Goal: Obtain resource: Download file/media

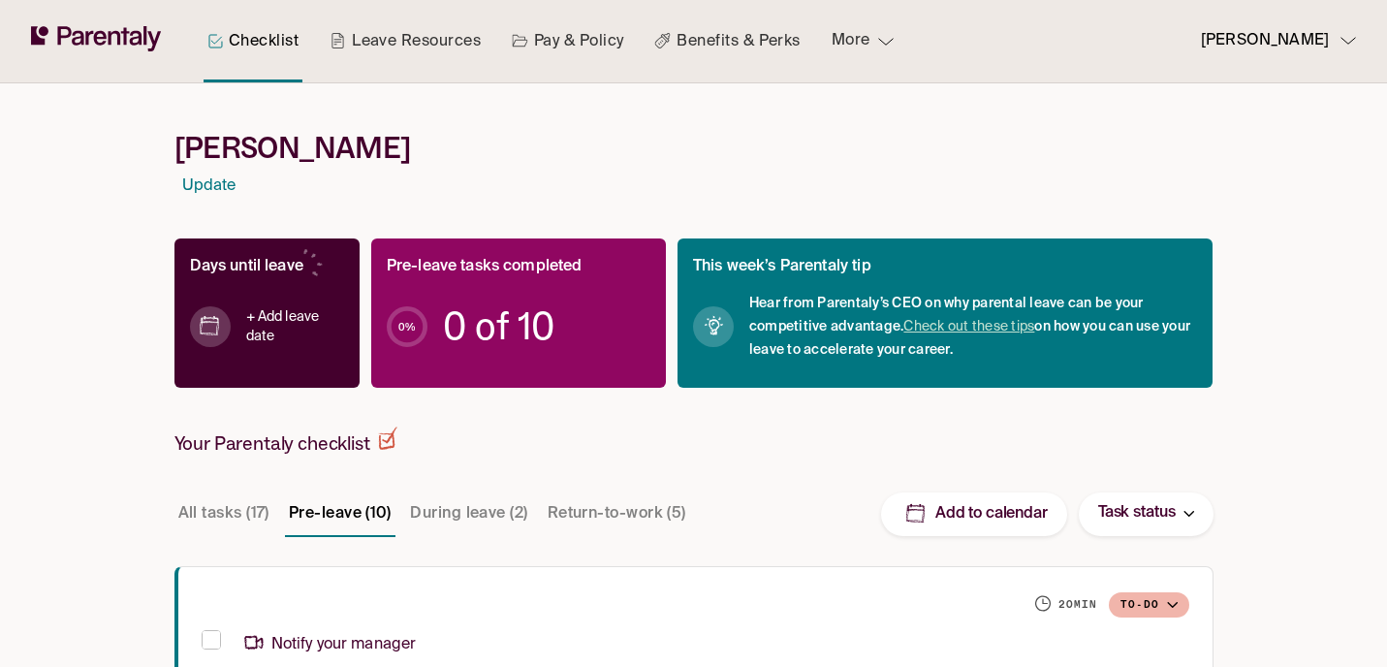
click at [111, 46] on icon at bounding box center [96, 38] width 131 height 25
drag, startPoint x: 180, startPoint y: 147, endPoint x: 518, endPoint y: 149, distance: 337.3
click at [518, 149] on h1 "[PERSON_NAME]" at bounding box center [693, 148] width 1039 height 36
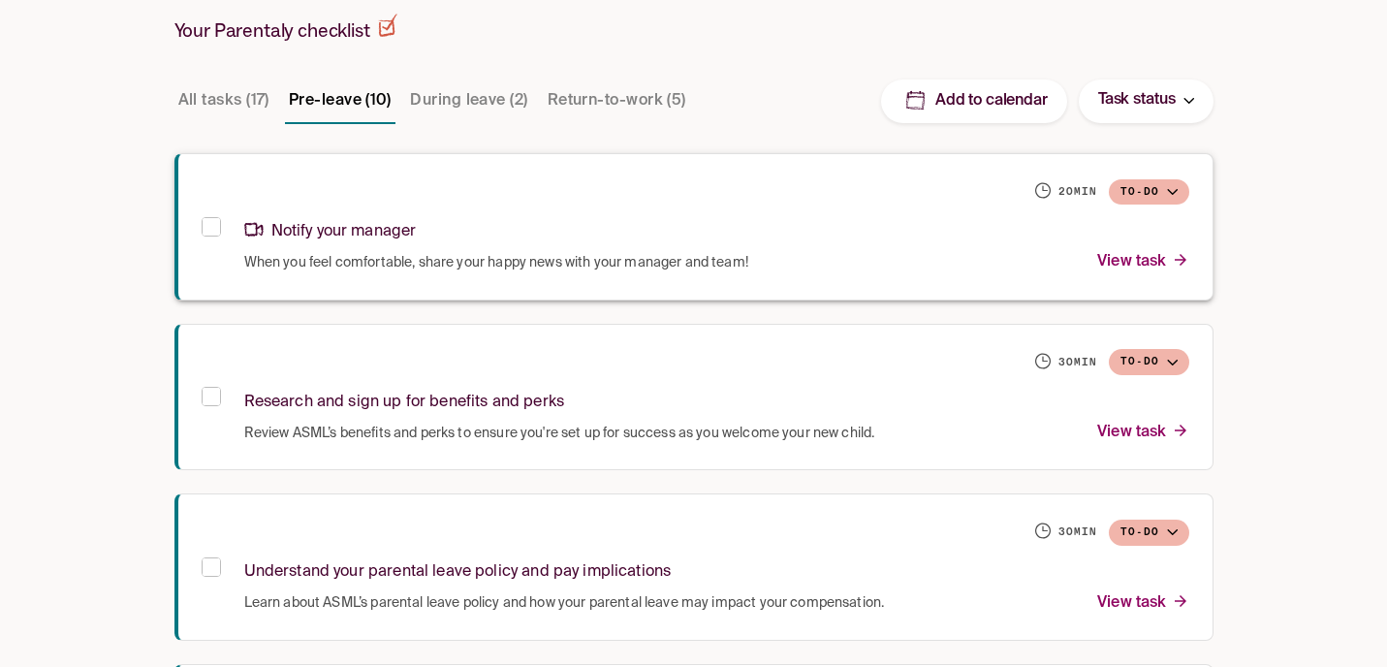
scroll to position [437, 0]
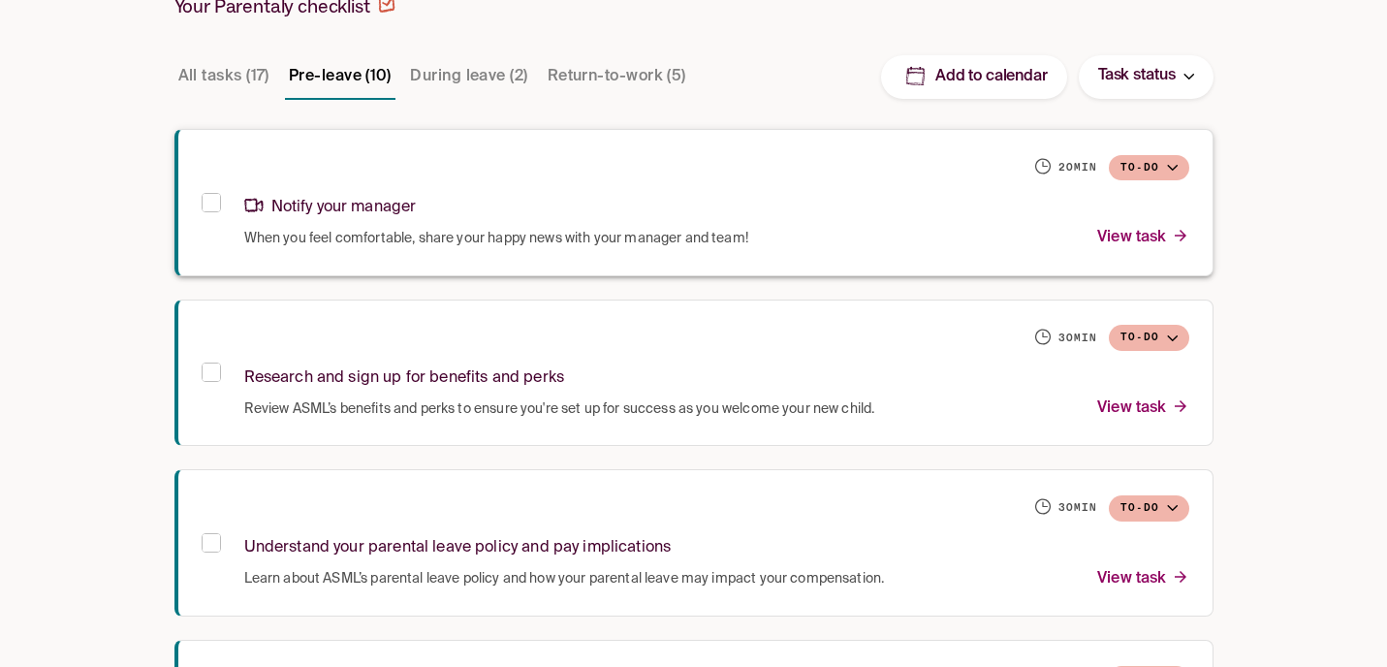
click at [1128, 241] on p "View task" at bounding box center [1142, 238] width 91 height 26
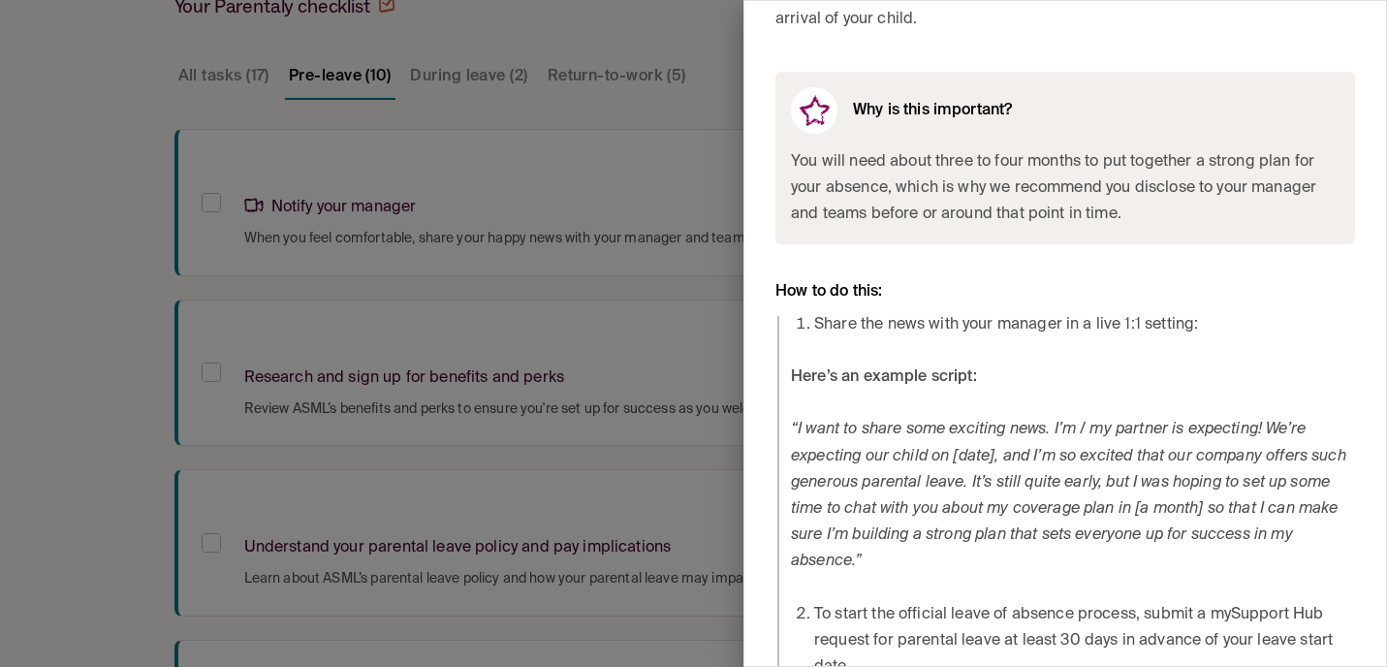
scroll to position [929, 0]
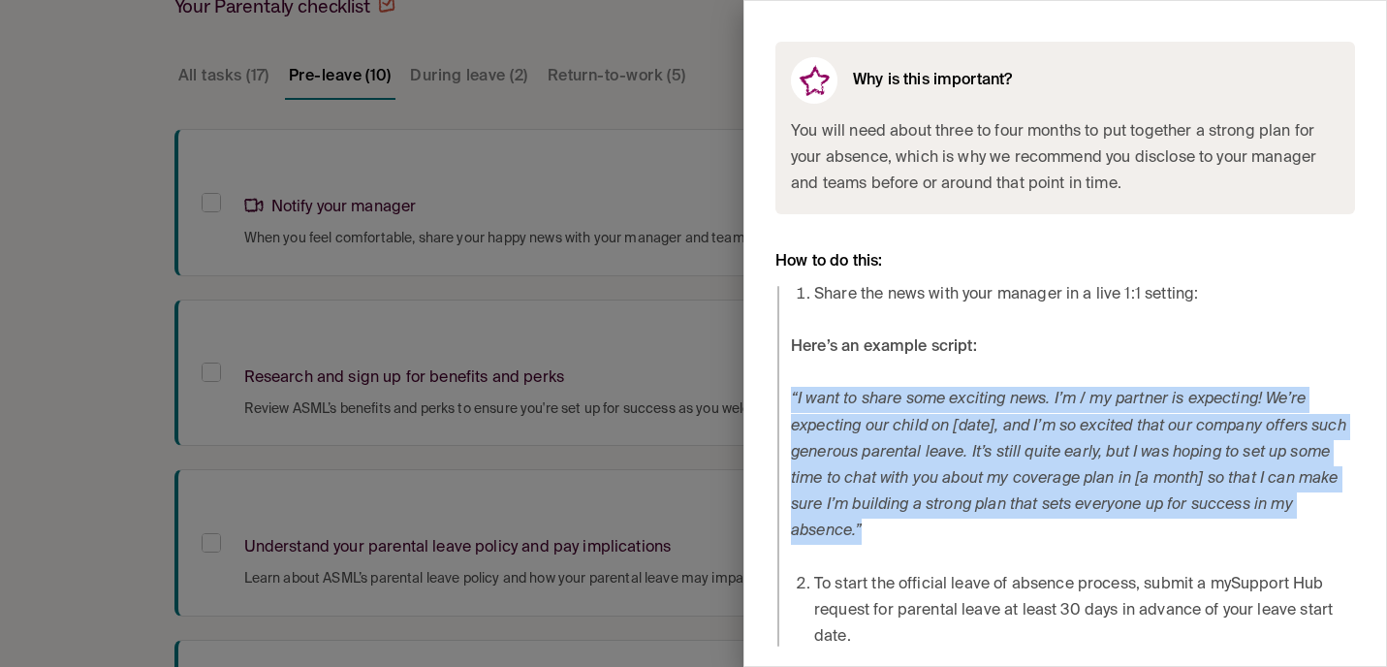
drag, startPoint x: 793, startPoint y: 397, endPoint x: 883, endPoint y: 536, distance: 165.3
click at [883, 536] on p "“I want to share some exciting news. I’m / my partner is expecting! We’re expec…" at bounding box center [1073, 466] width 564 height 158
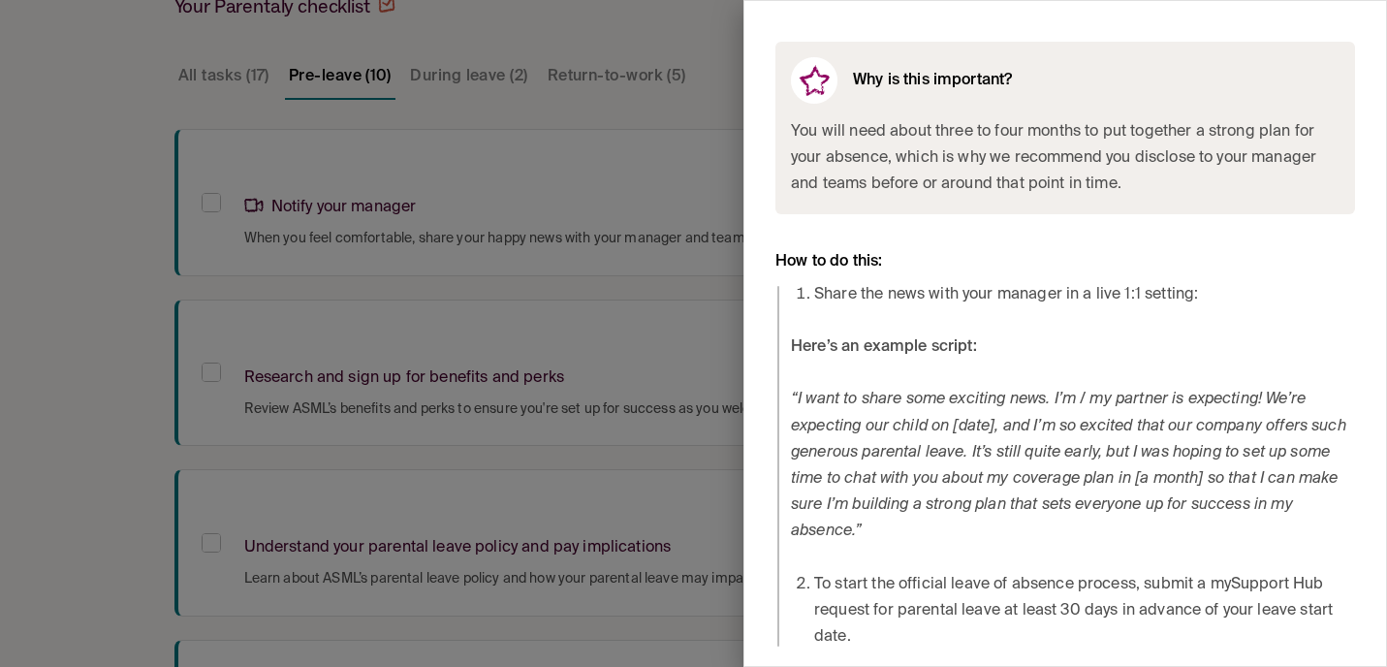
click at [979, 547] on div "Share the news with your manager in a live 1:1 setting: Here’s an example scrip…" at bounding box center [1073, 466] width 564 height 369
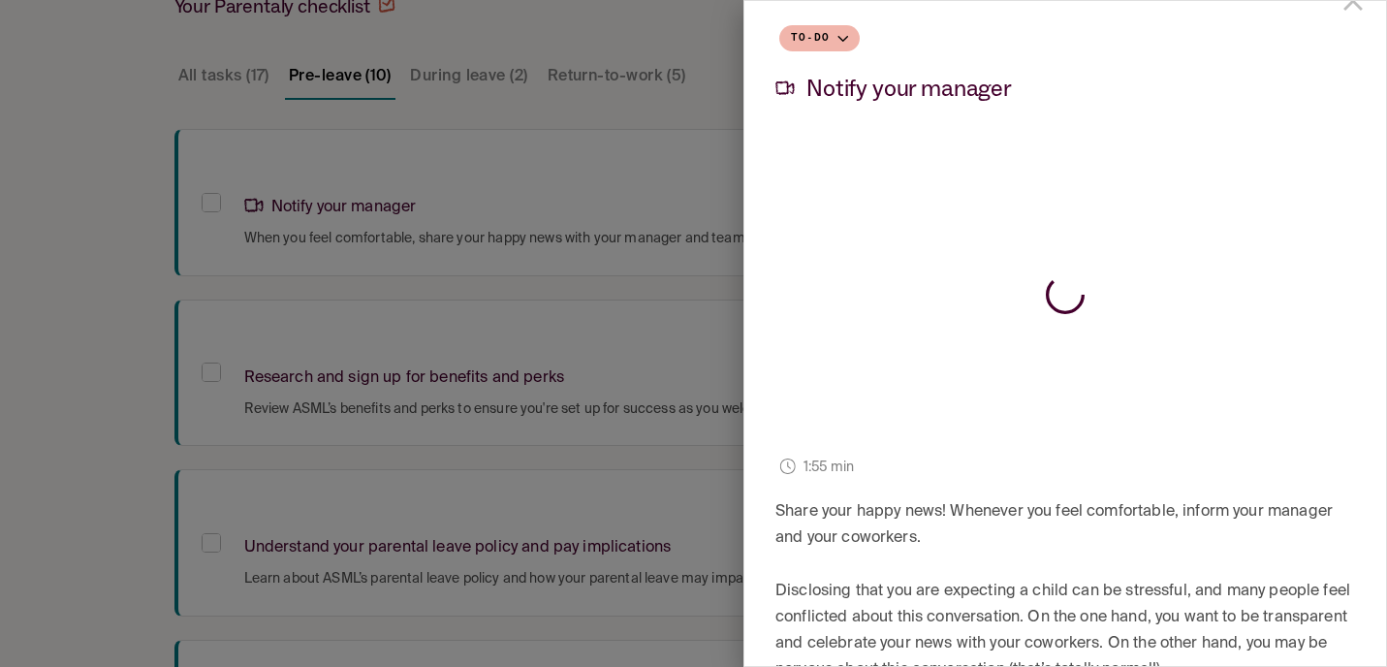
scroll to position [0, 0]
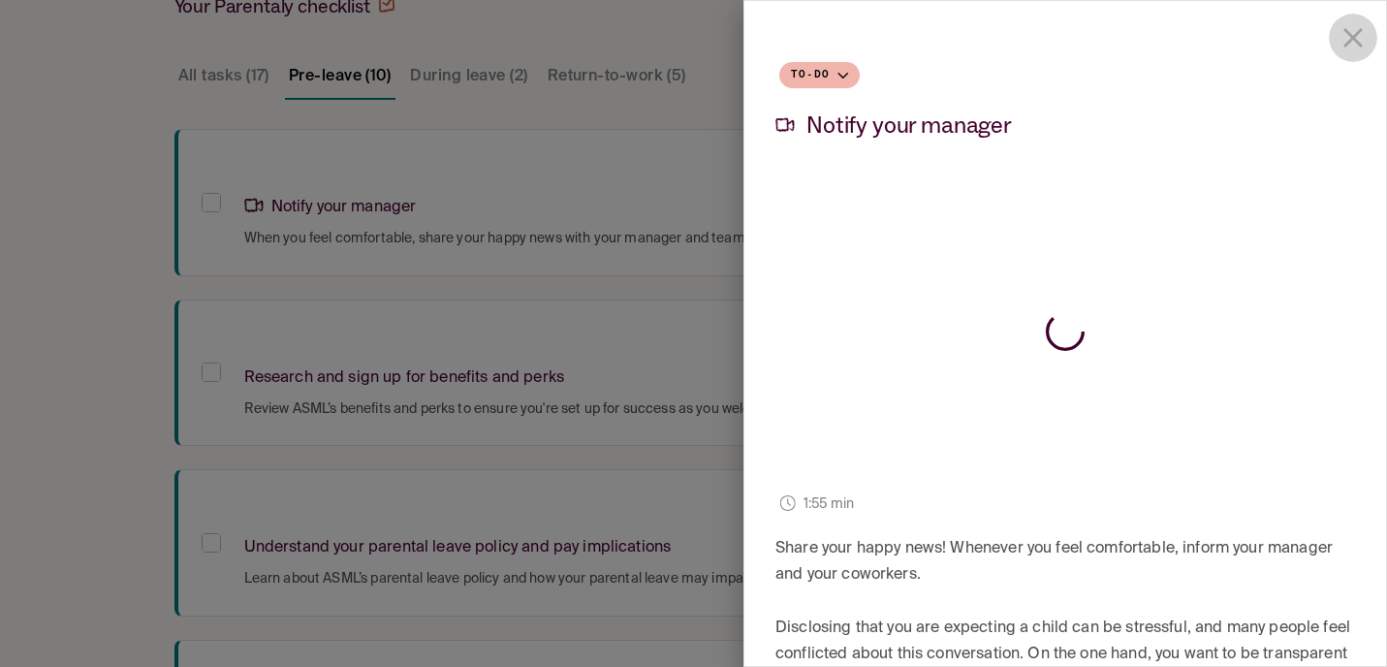
click at [1351, 34] on icon "close drawer" at bounding box center [1352, 37] width 19 height 19
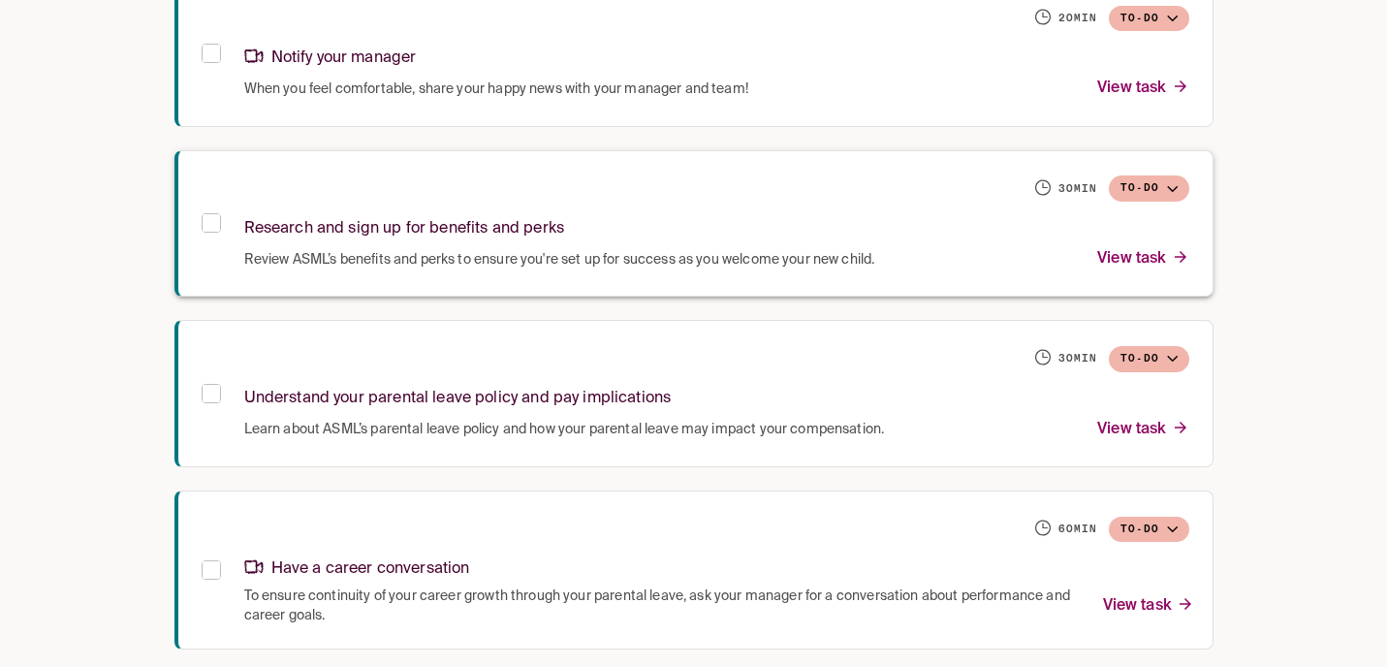
scroll to position [587, 0]
click at [1142, 256] on p "View task" at bounding box center [1142, 258] width 91 height 26
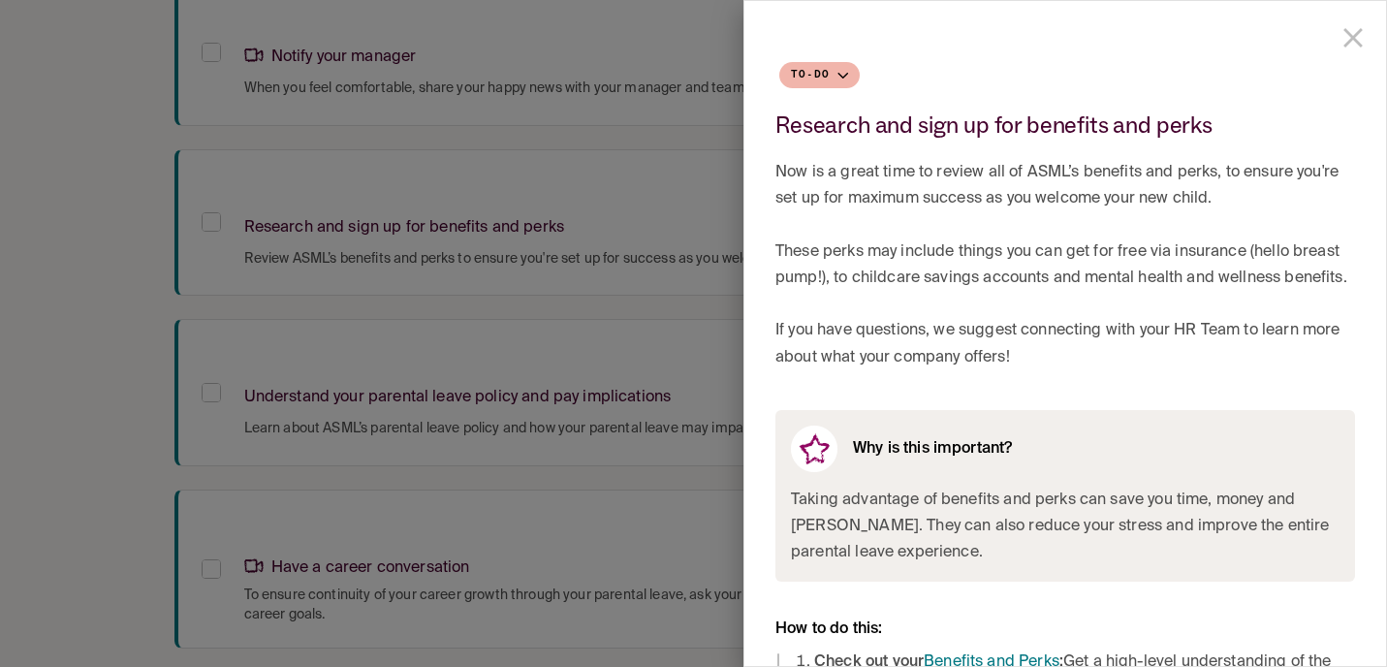
click at [1347, 41] on icon "close drawer" at bounding box center [1352, 37] width 19 height 19
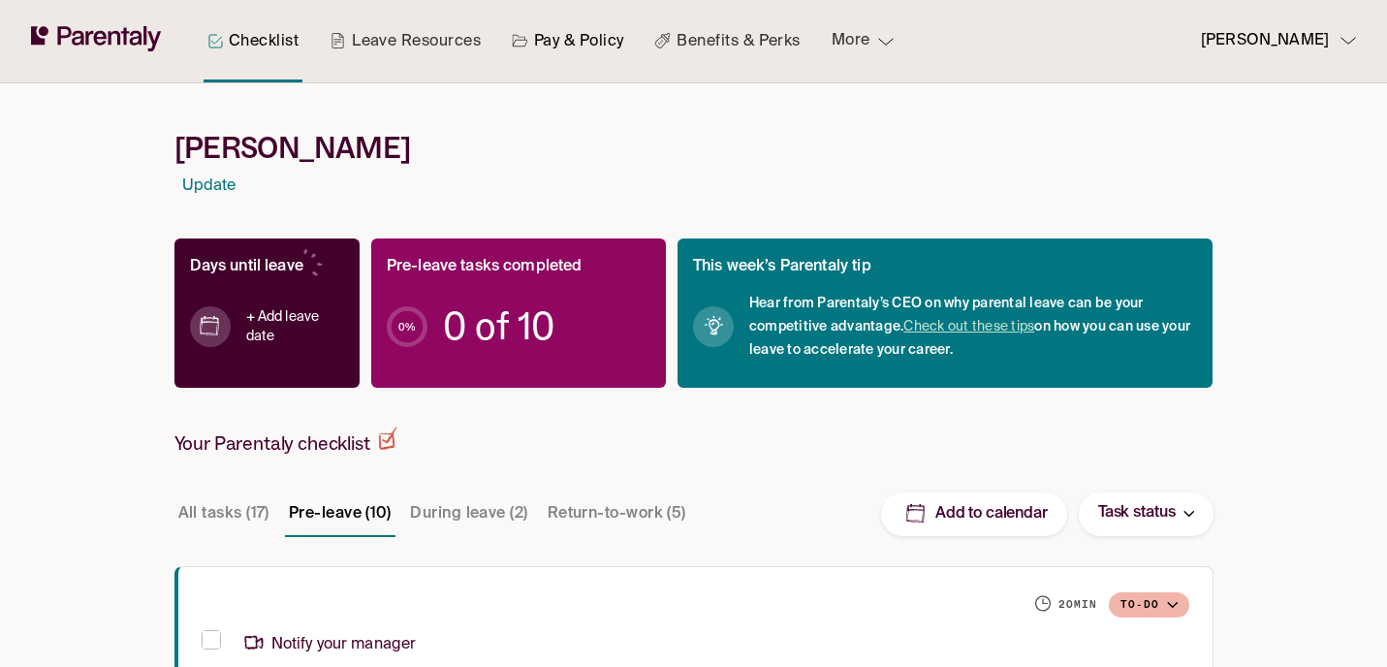
click at [574, 51] on link "Pay & Policy" at bounding box center [568, 41] width 120 height 82
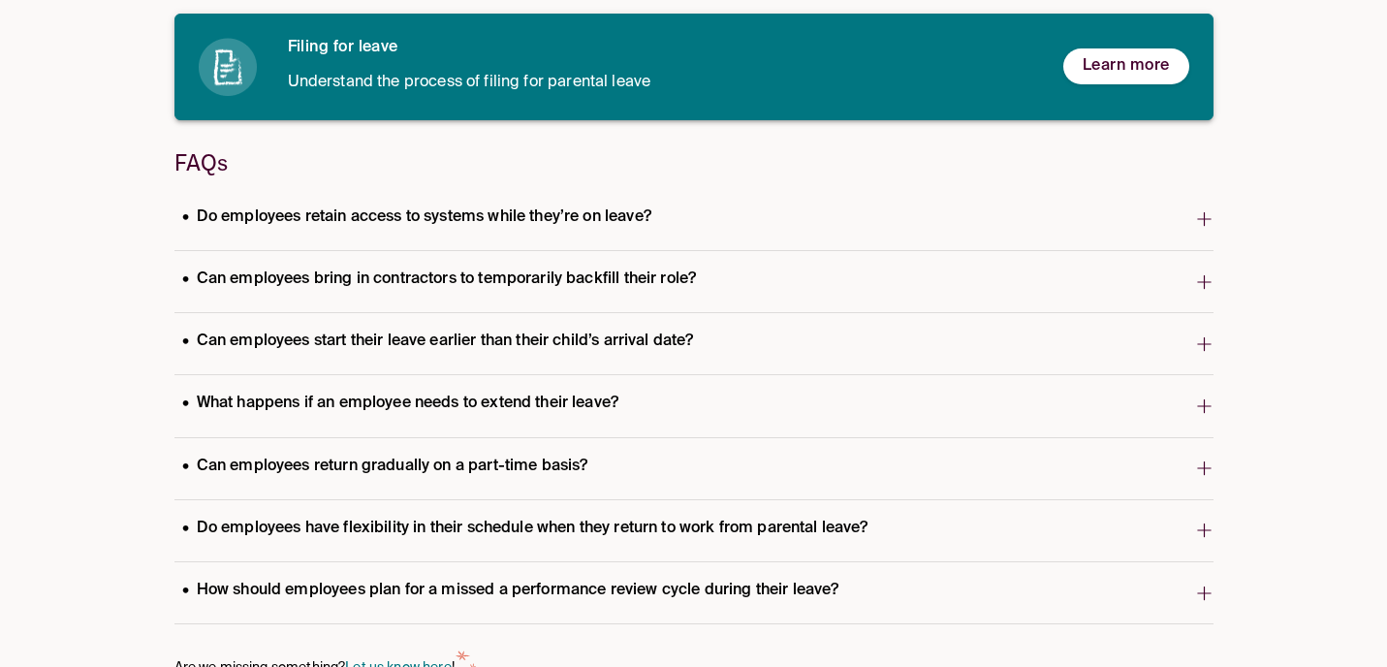
scroll to position [458, 0]
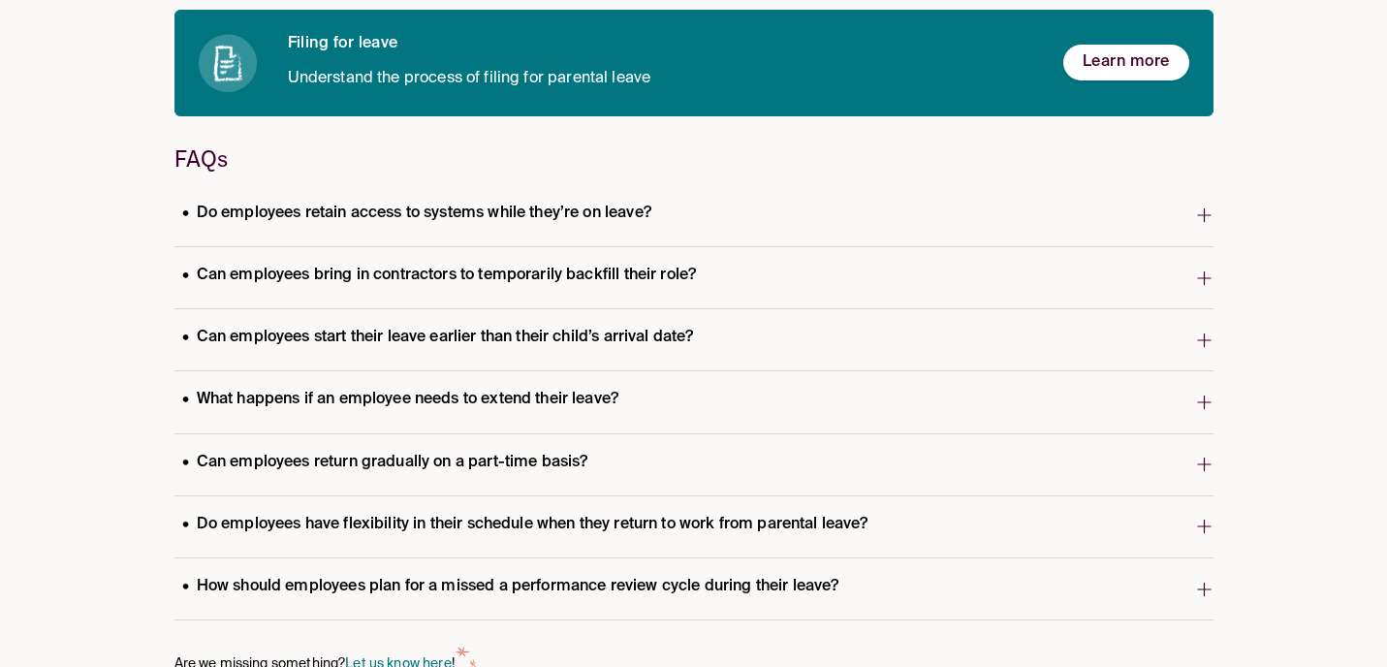
click at [1207, 215] on icon "button" at bounding box center [1204, 215] width 14 height 14
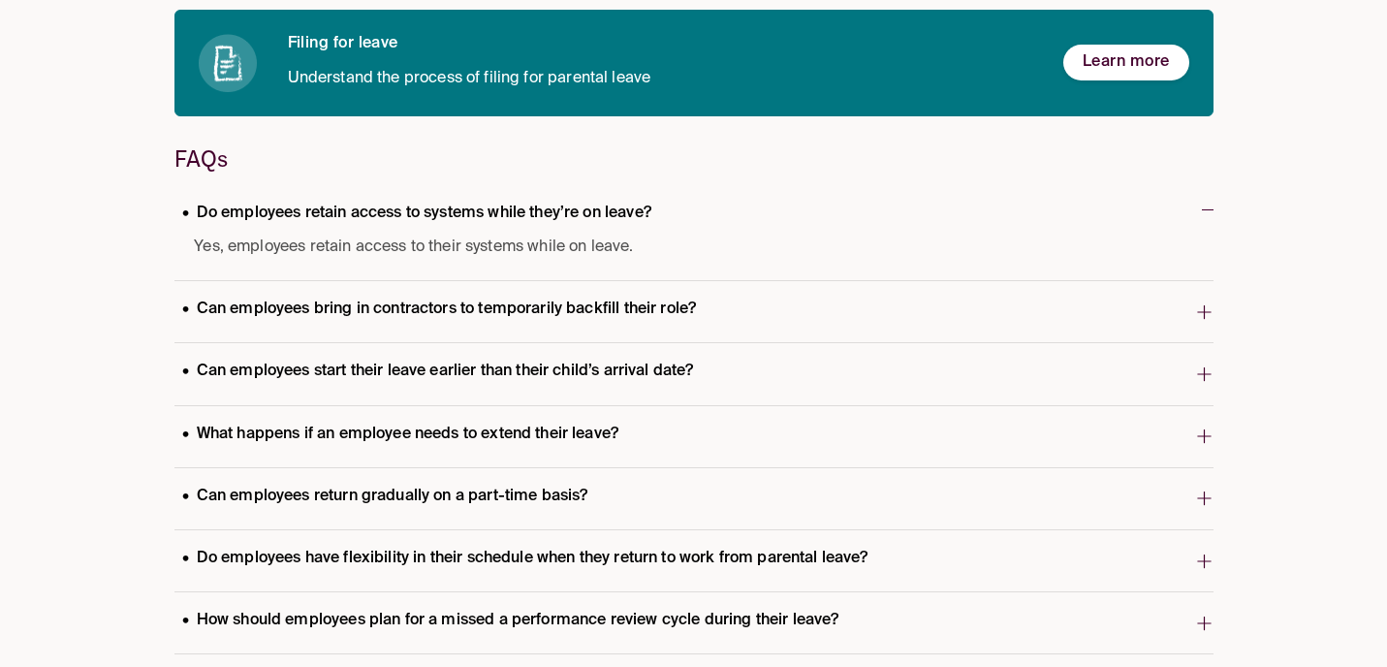
click at [1210, 315] on icon "button" at bounding box center [1204, 312] width 18 height 31
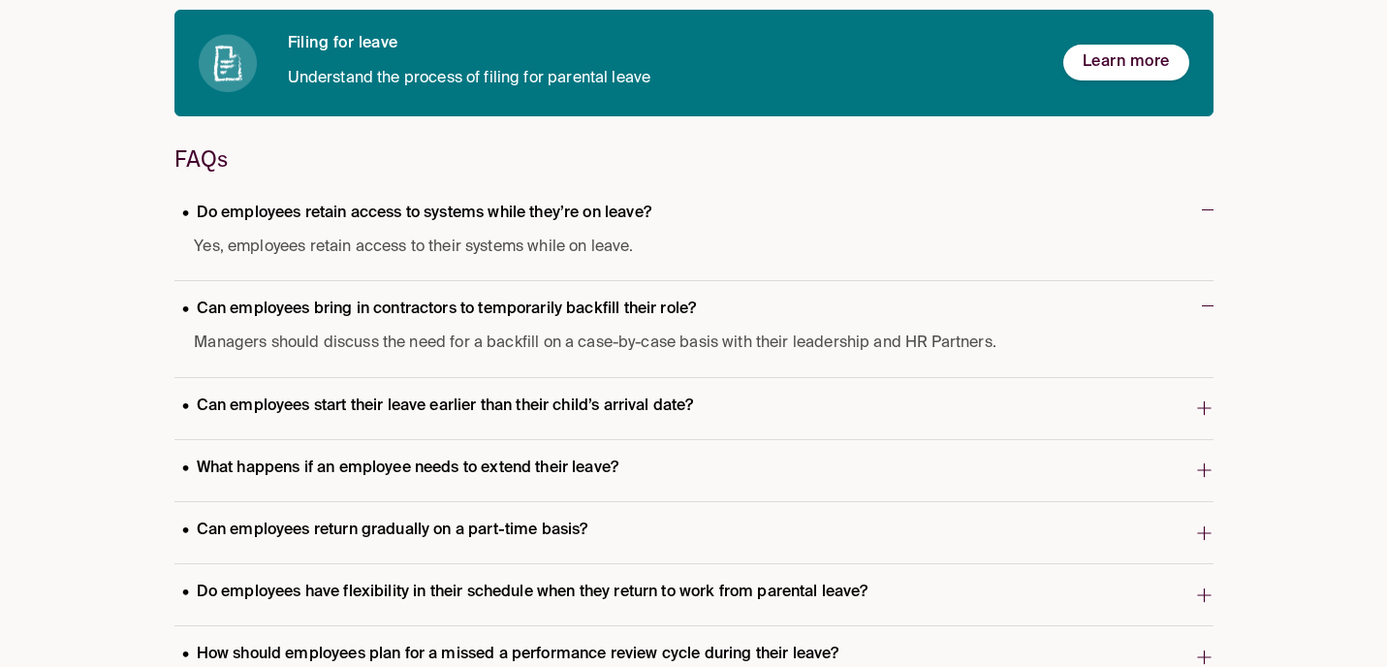
click at [1204, 403] on icon "button" at bounding box center [1204, 408] width 14 height 14
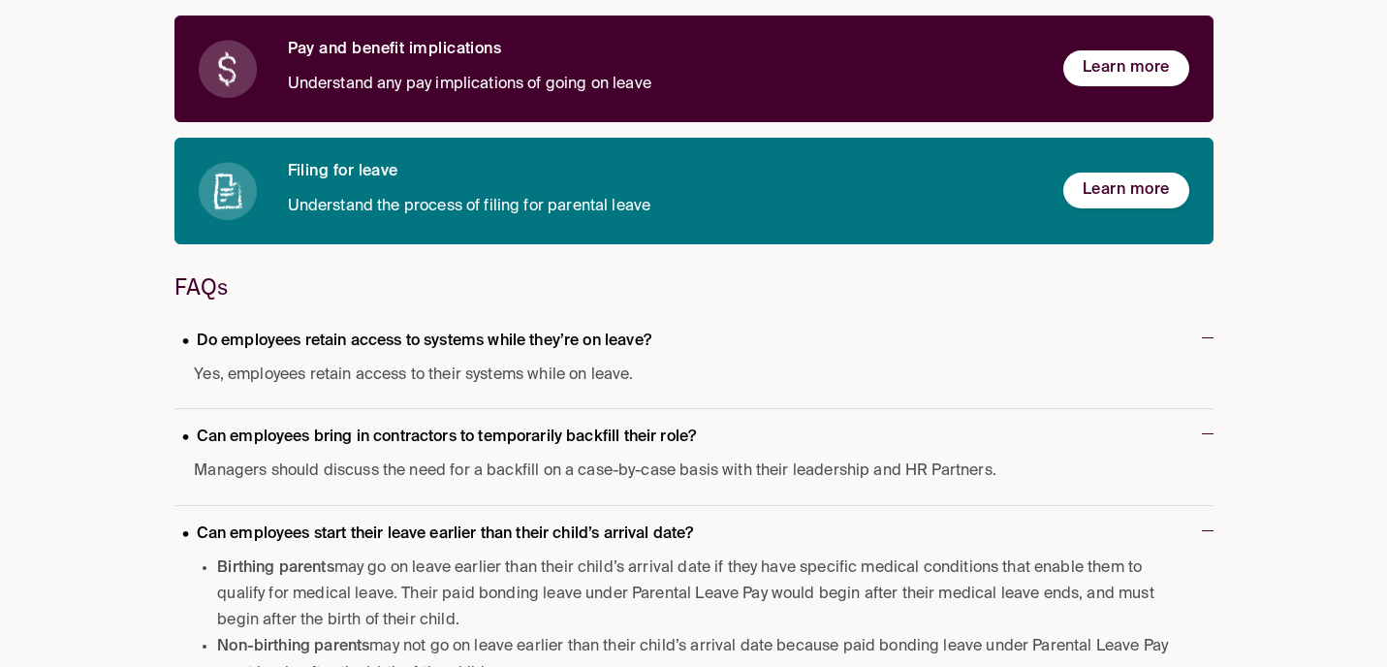
scroll to position [0, 0]
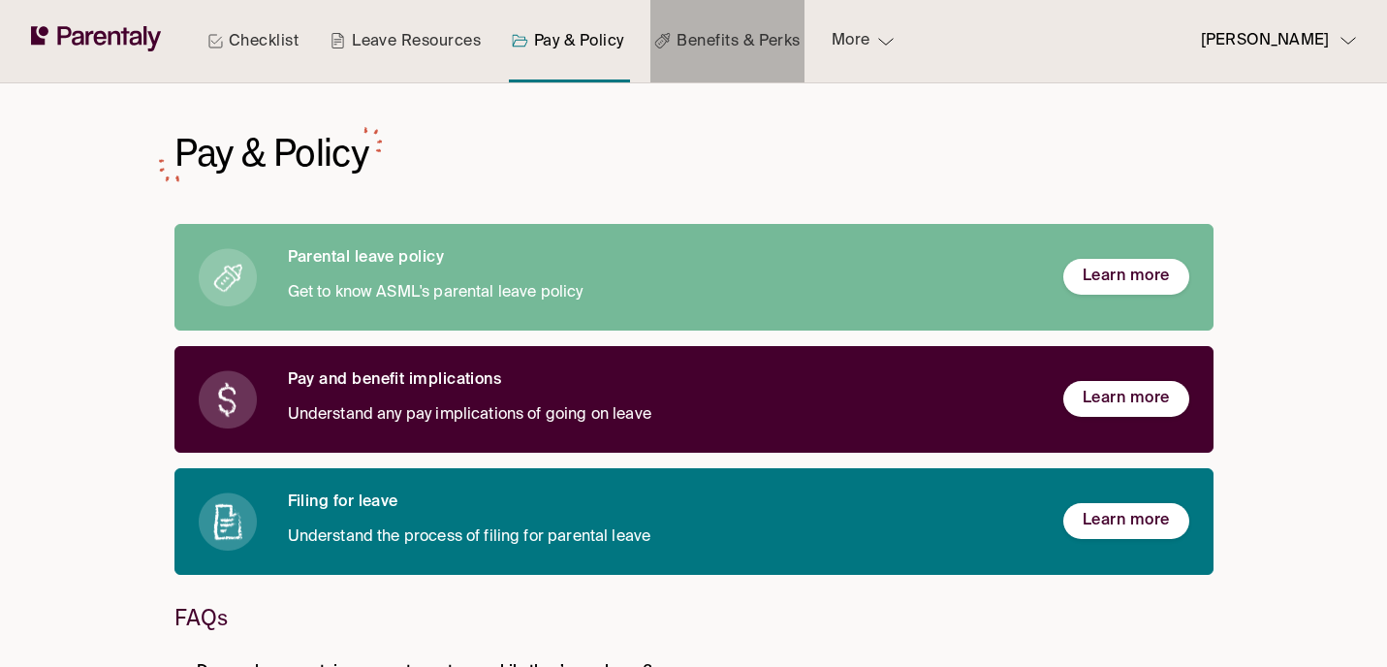
click at [757, 52] on link "Benefits & Perks" at bounding box center [726, 41] width 153 height 82
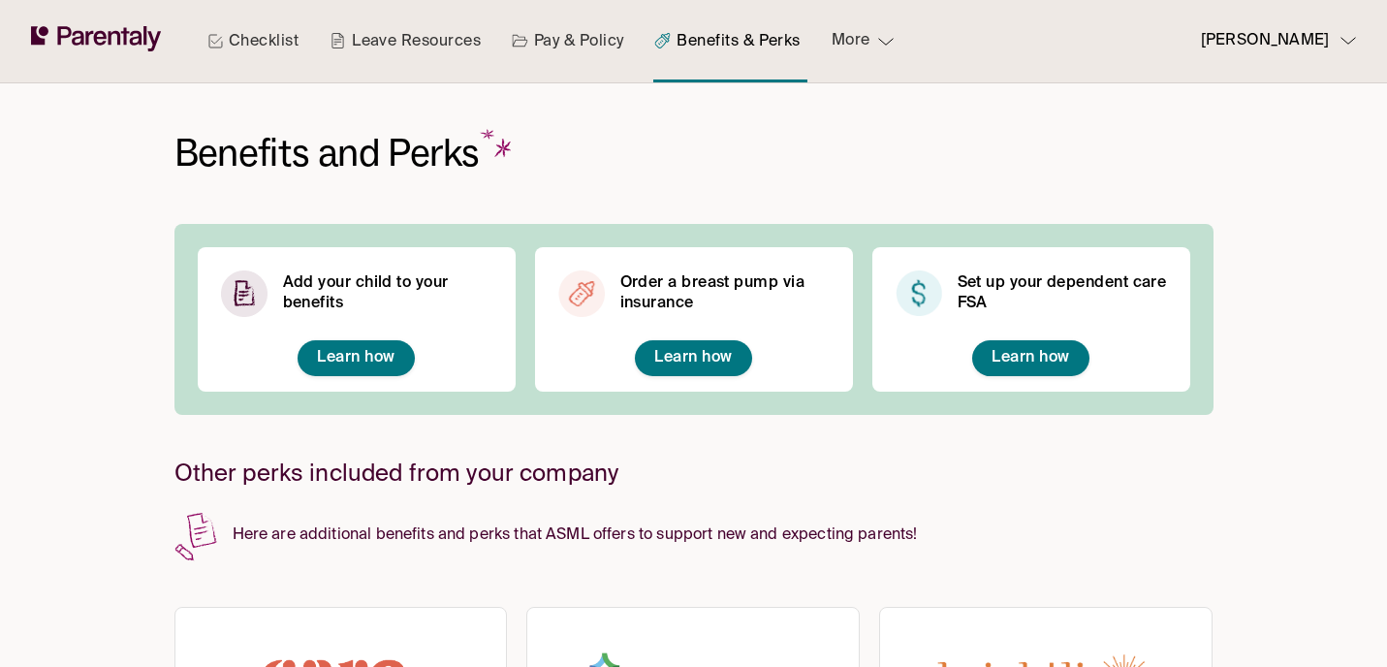
click at [867, 47] on button "More" at bounding box center [862, 41] width 93 height 82
click at [871, 115] on link "Parenting Resources" at bounding box center [922, 113] width 204 height 45
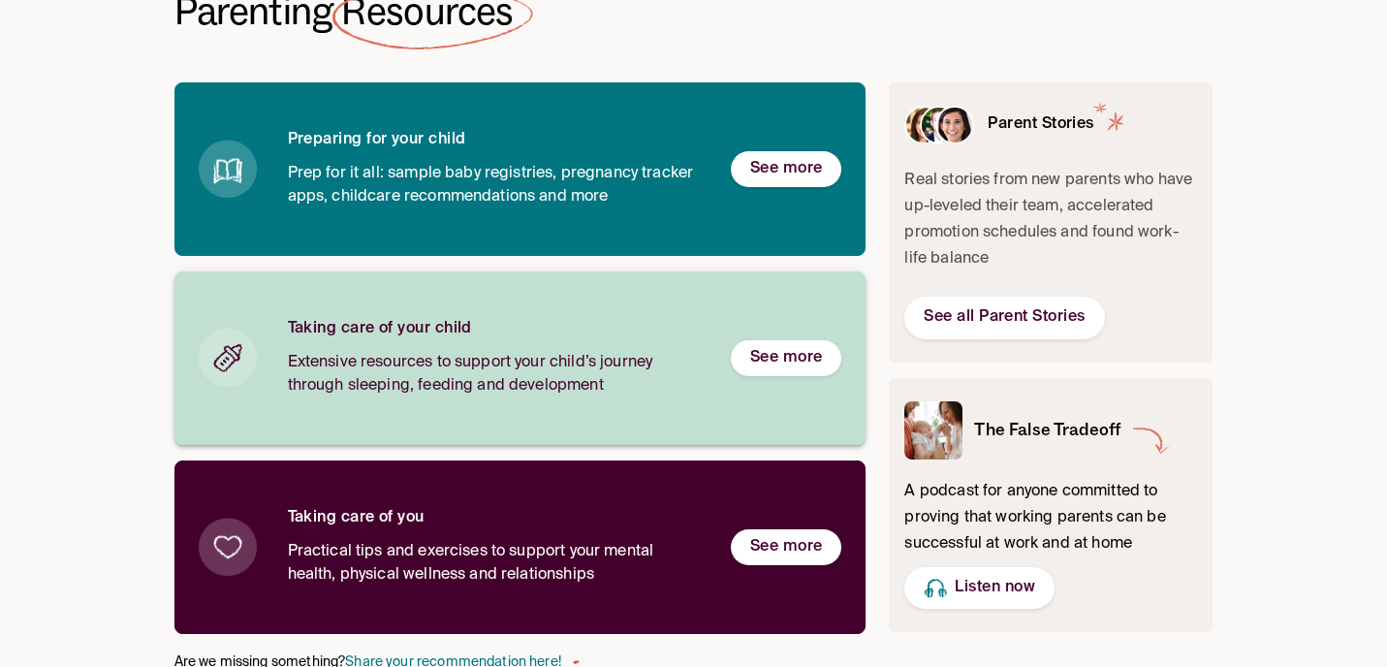
scroll to position [153, 0]
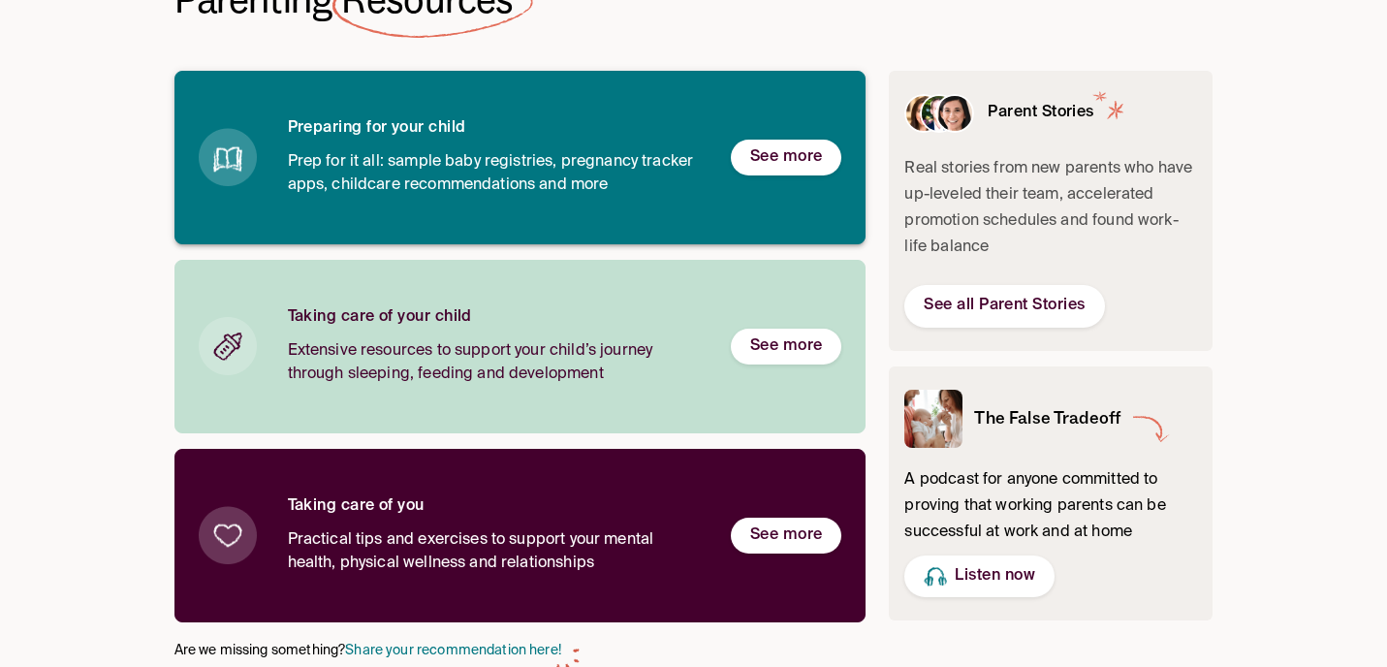
click at [773, 161] on h6 "See more" at bounding box center [786, 157] width 73 height 20
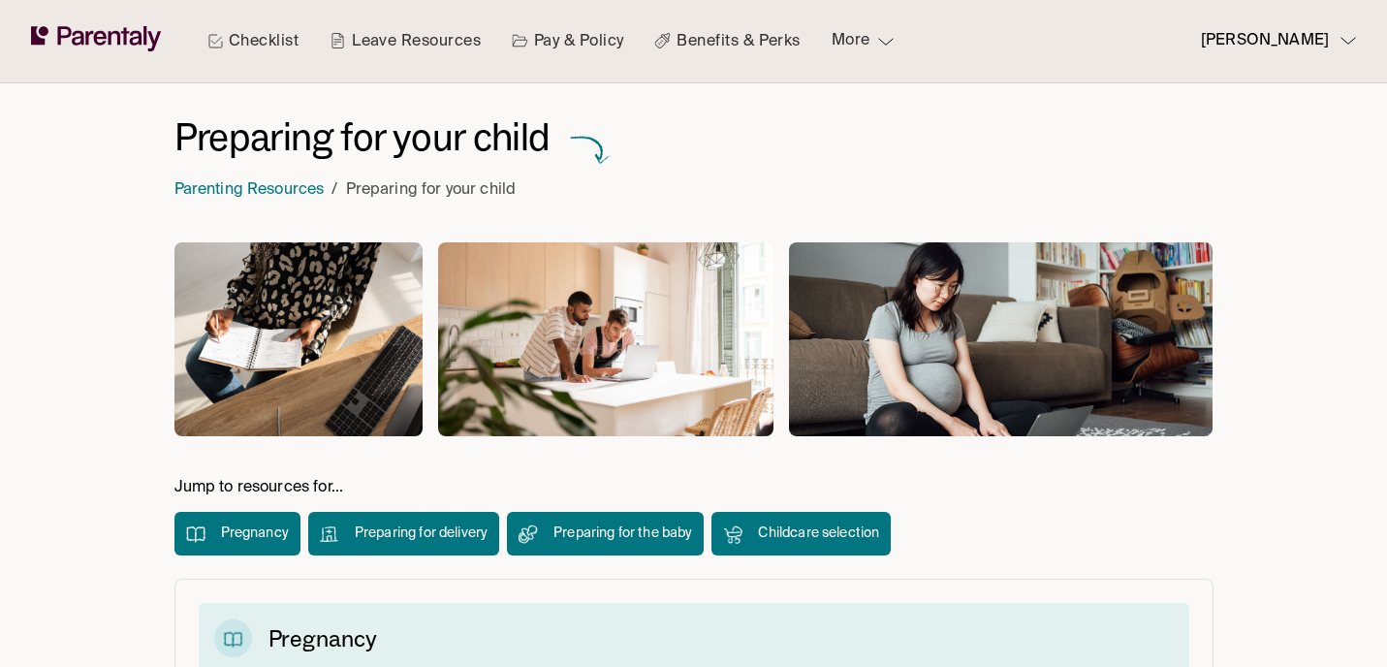
click at [381, 544] on div "Preparing for delivery" at bounding box center [403, 534] width 191 height 44
click at [406, 45] on link "Leave Resources" at bounding box center [405, 41] width 159 height 82
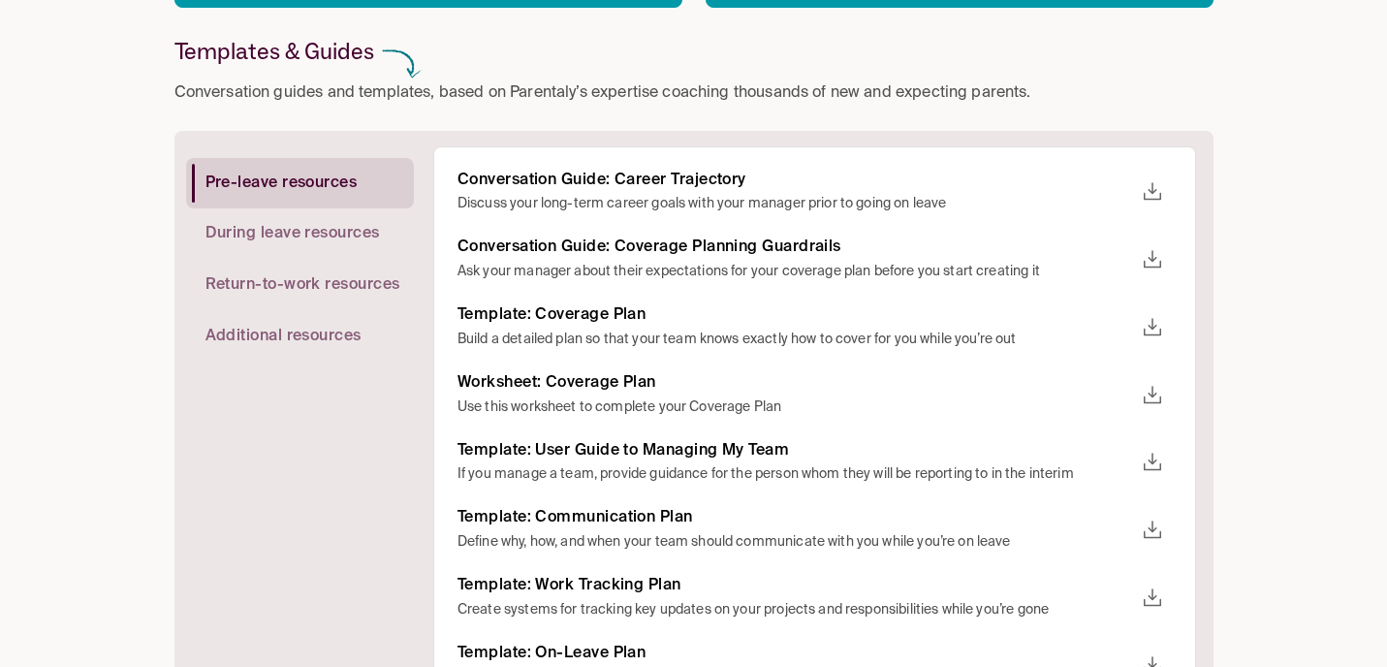
scroll to position [365, 0]
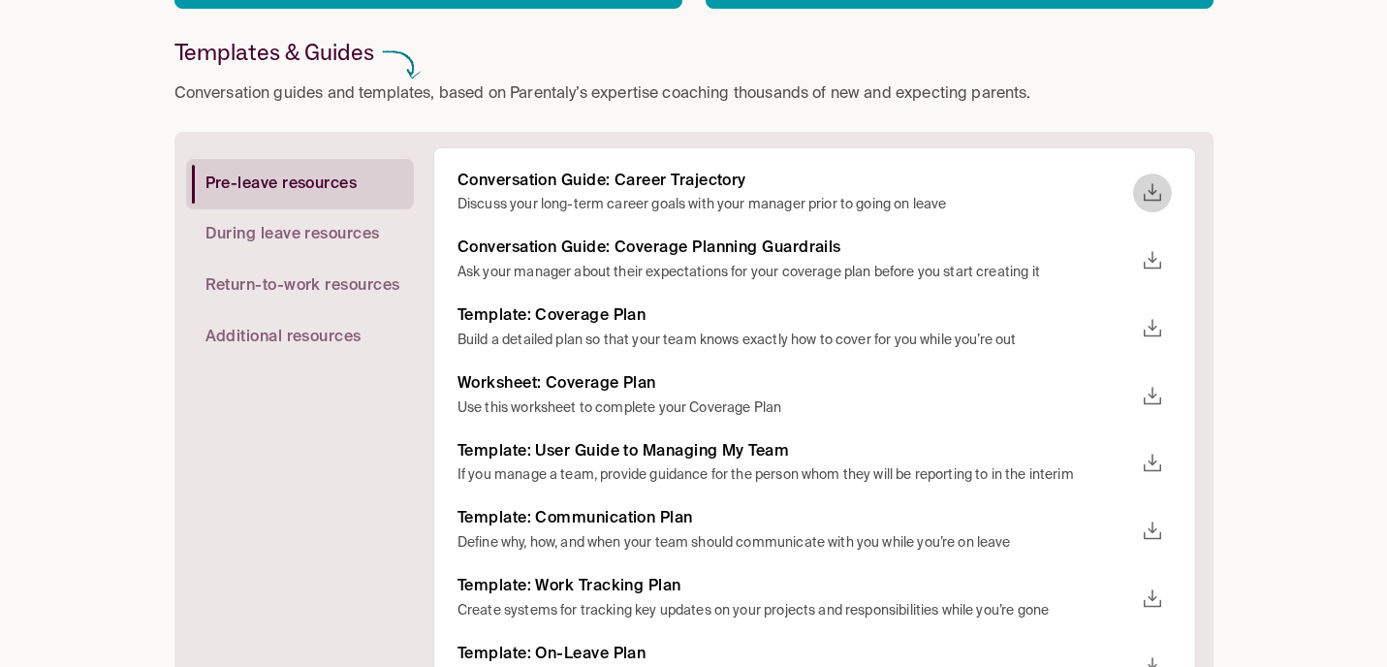
click at [1152, 195] on icon "download" at bounding box center [1152, 192] width 23 height 23
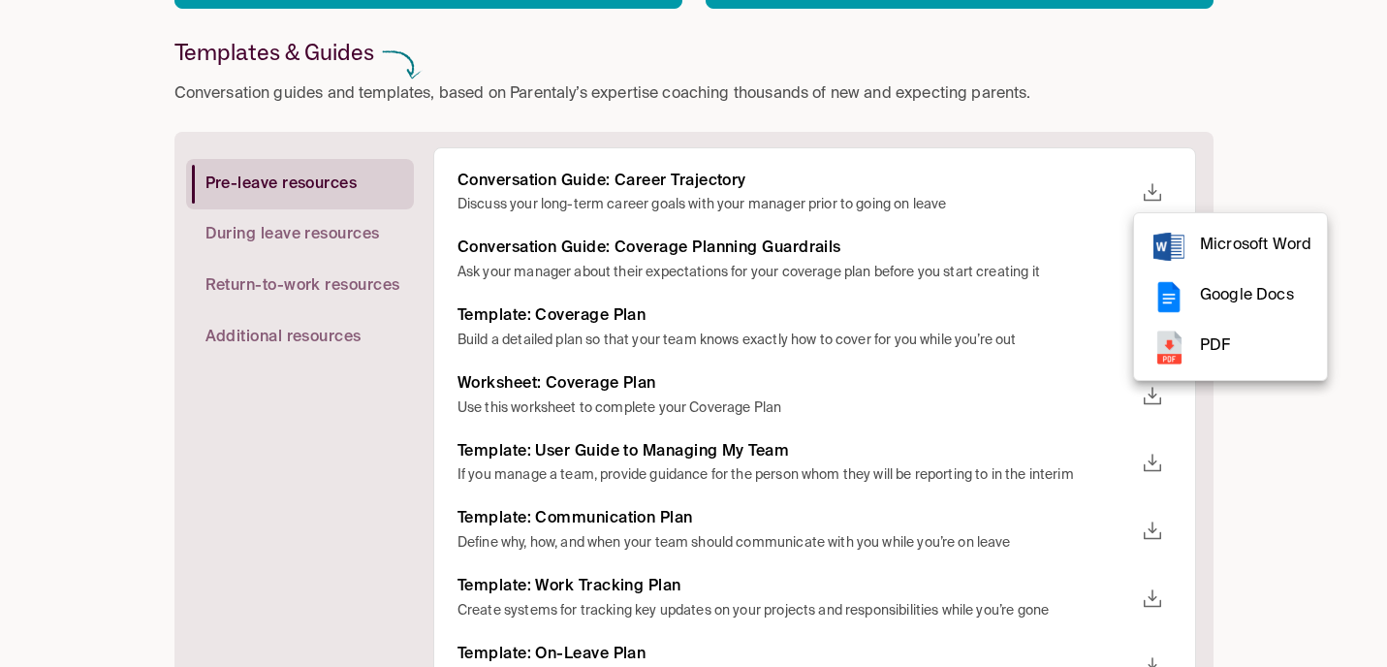
click at [1197, 338] on li "PDF" at bounding box center [1230, 347] width 193 height 50
click at [769, 254] on div at bounding box center [693, 333] width 1387 height 667
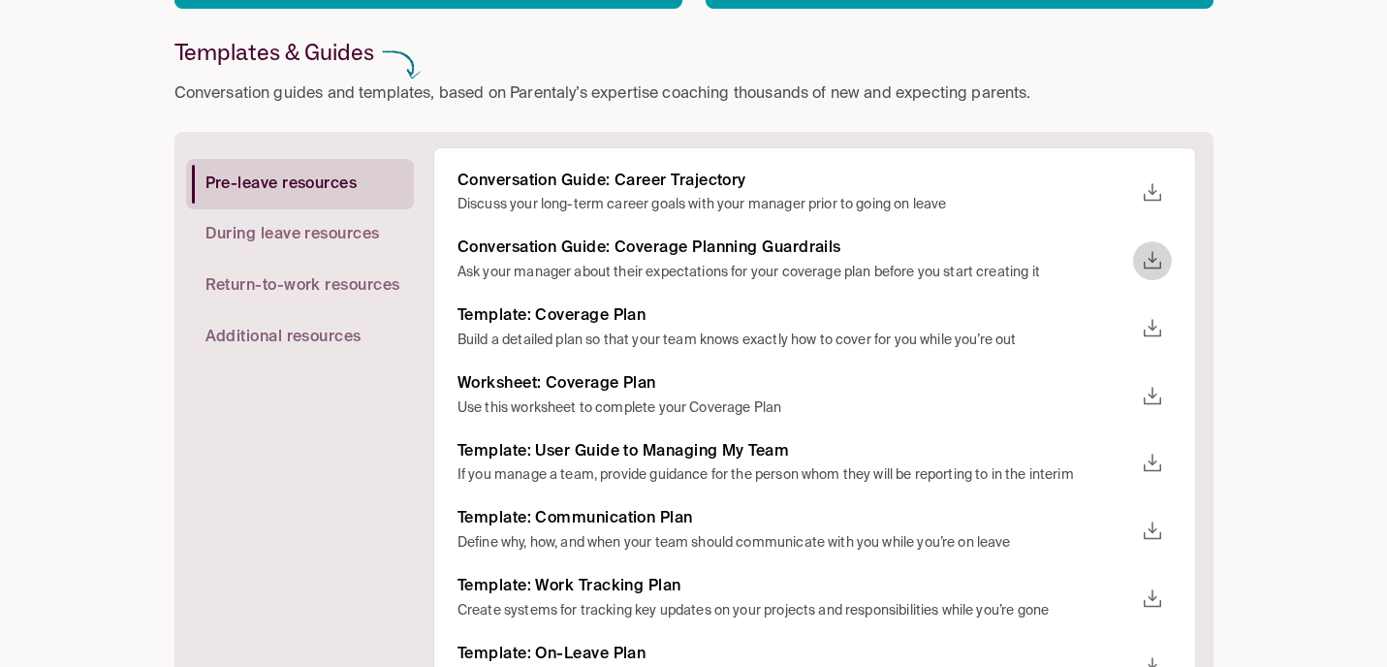
click at [1153, 260] on icon "download" at bounding box center [1152, 259] width 17 height 17
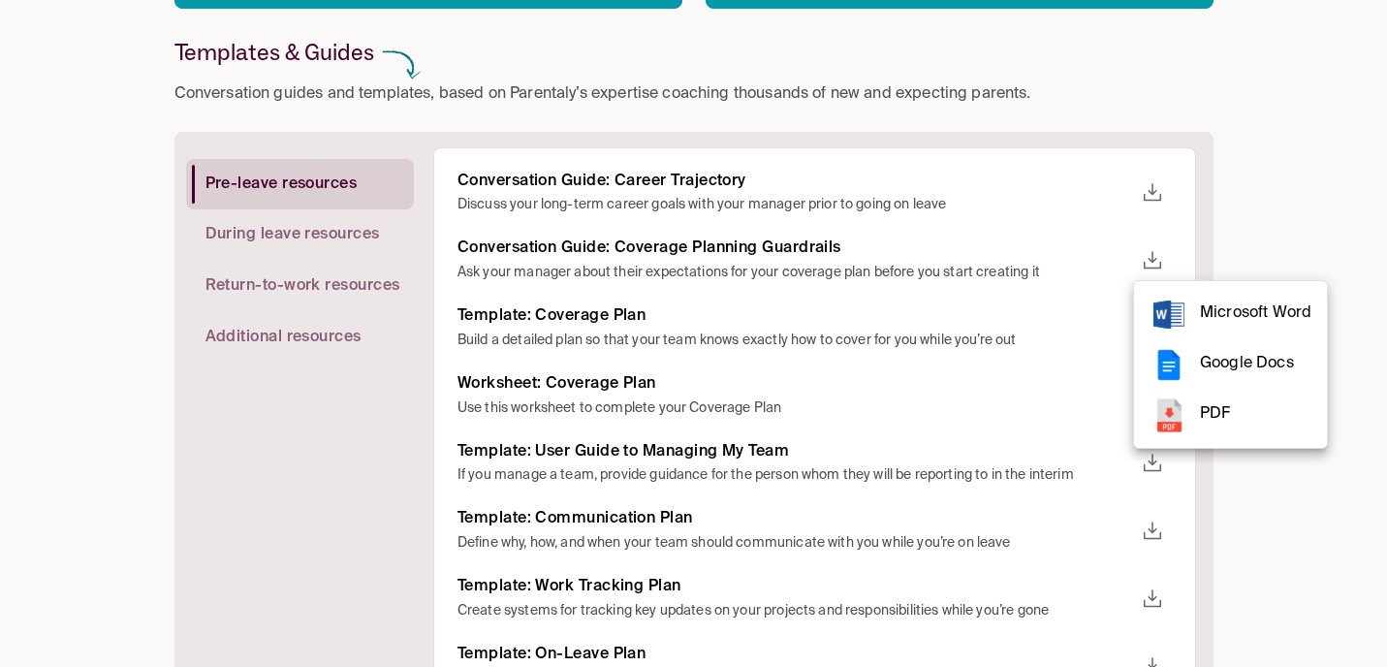
click at [1196, 421] on li "PDF" at bounding box center [1230, 415] width 193 height 50
click at [615, 313] on div at bounding box center [693, 333] width 1387 height 667
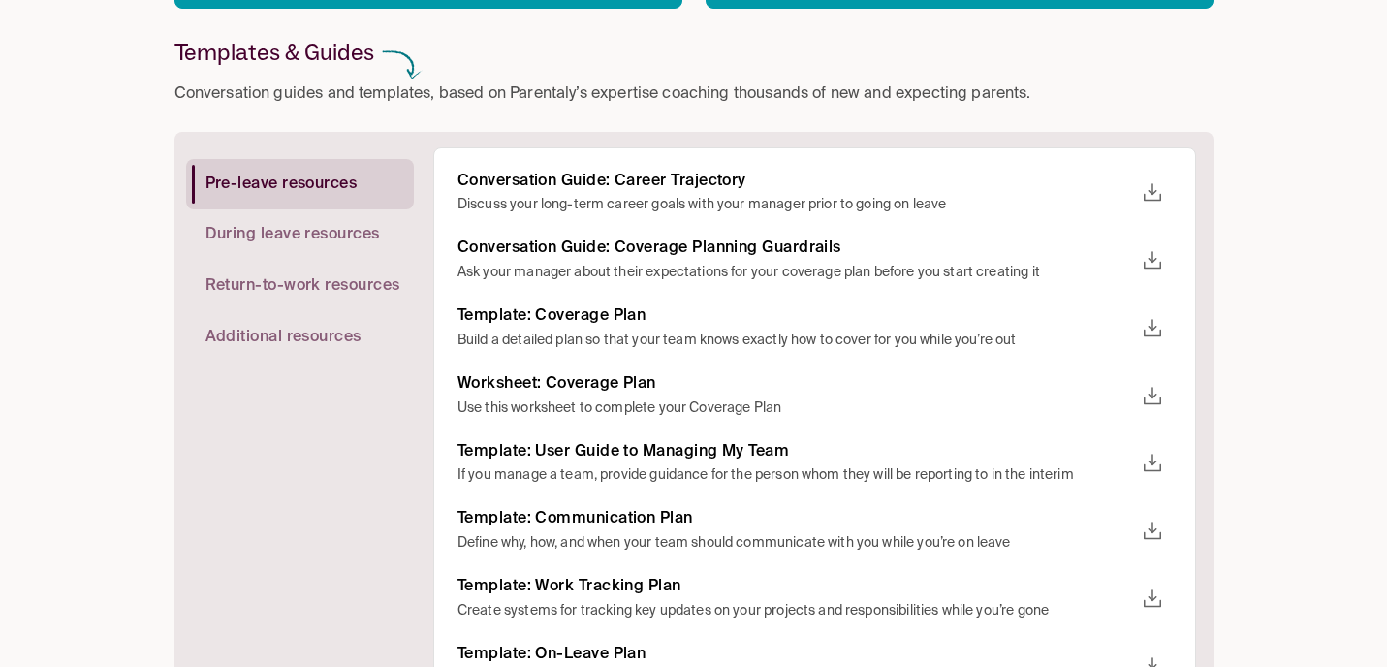
click at [1149, 394] on icon "download" at bounding box center [1152, 395] width 17 height 17
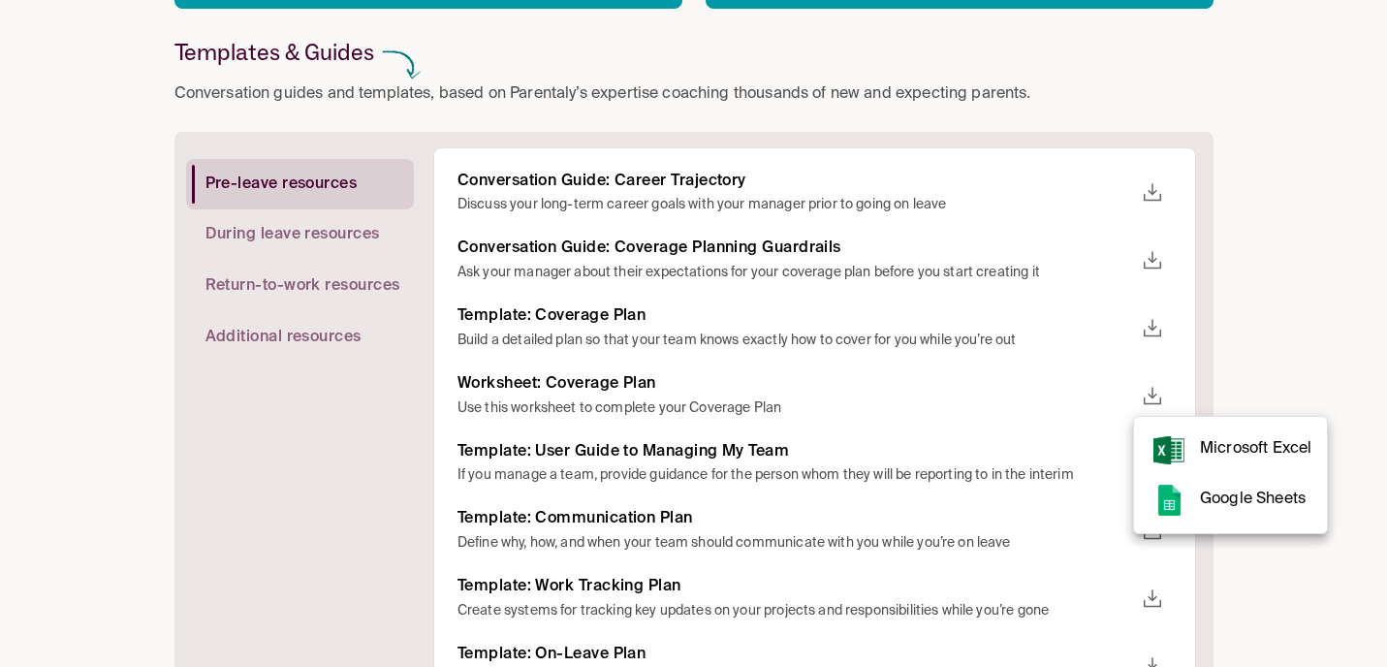
click at [1234, 500] on span "Google Sheets" at bounding box center [1255, 499] width 111 height 26
